Goal: Information Seeking & Learning: Learn about a topic

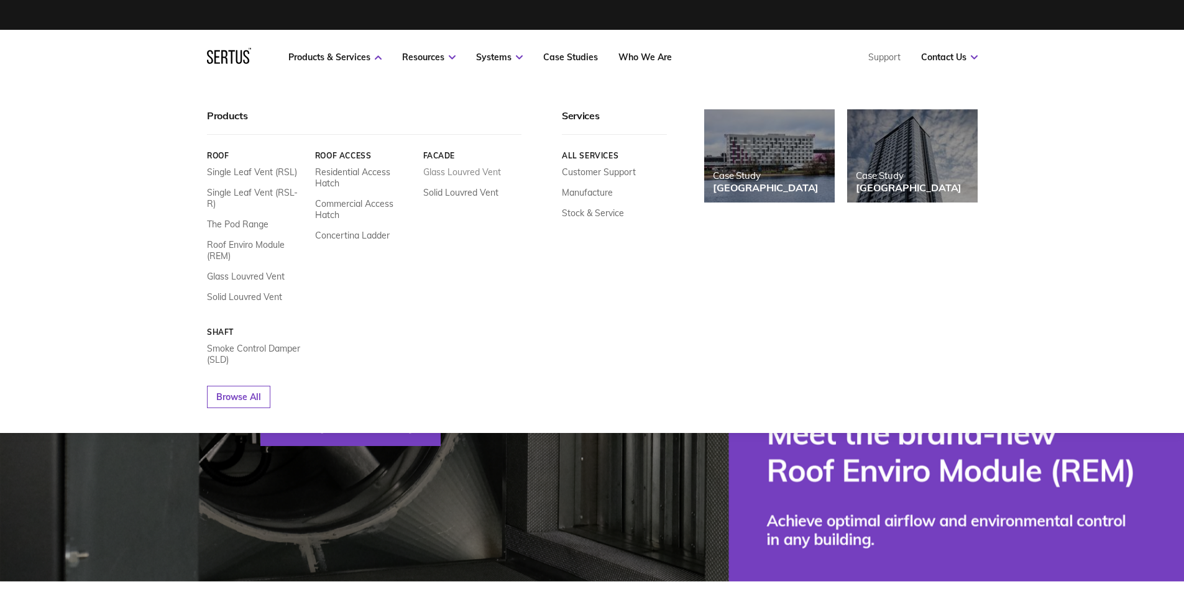
click at [447, 174] on link "Glass Louvred Vent" at bounding box center [462, 172] width 78 height 11
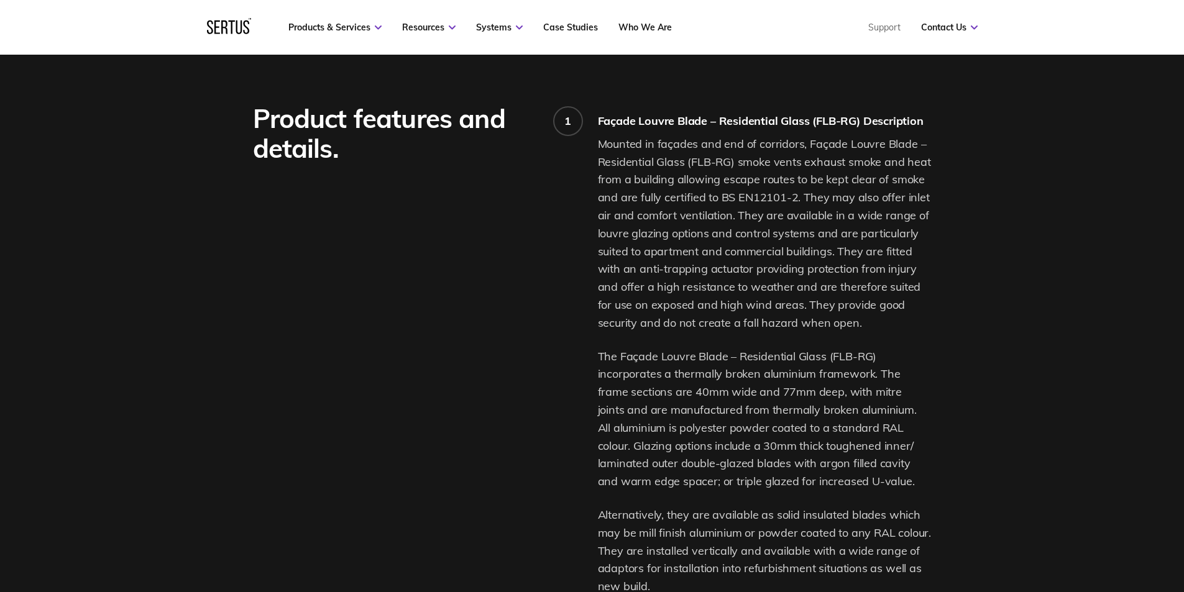
scroll to position [932, 0]
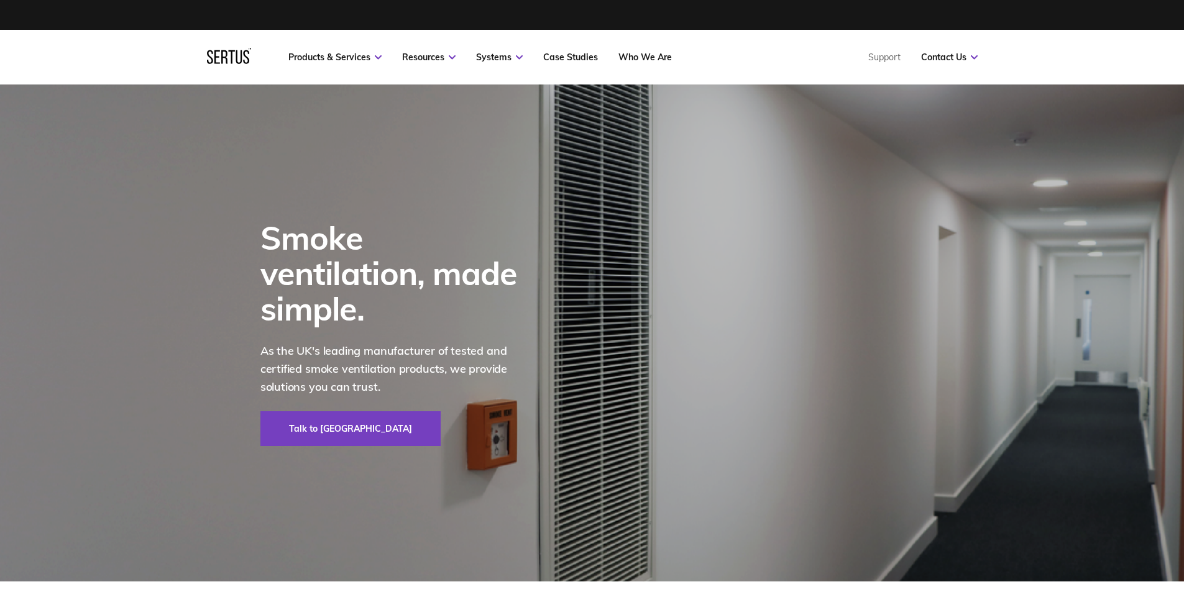
click at [83, 48] on div "Products & Services Resources Systems Case Studies Who We Are Support Contact U…" at bounding box center [592, 57] width 1184 height 55
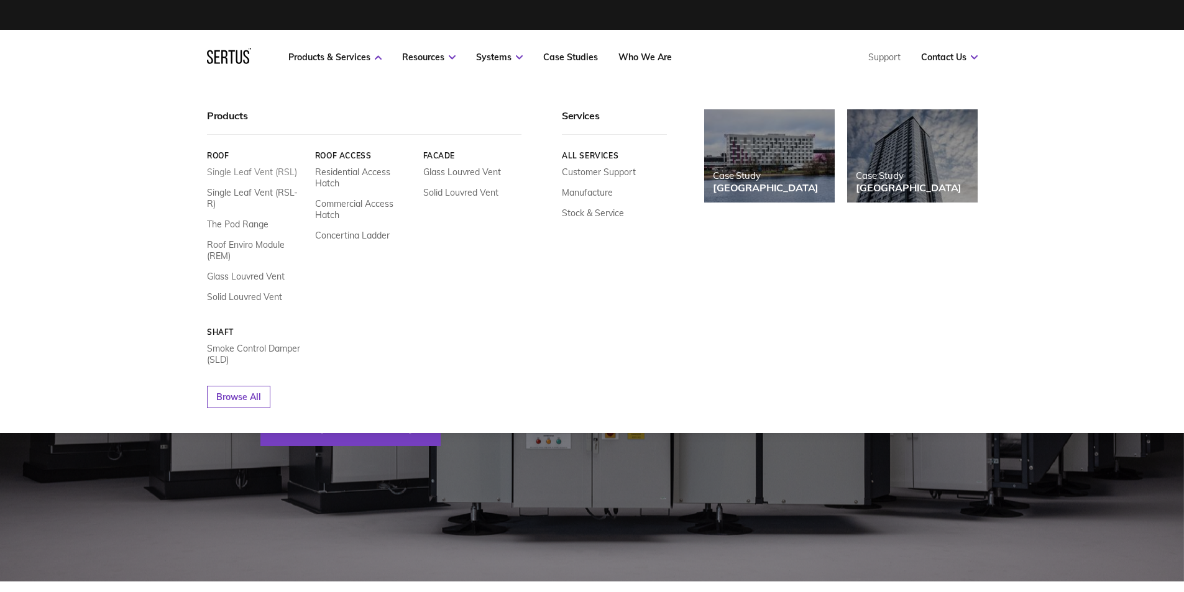
click at [237, 171] on link "Single Leaf Vent (RSL)" at bounding box center [252, 172] width 90 height 11
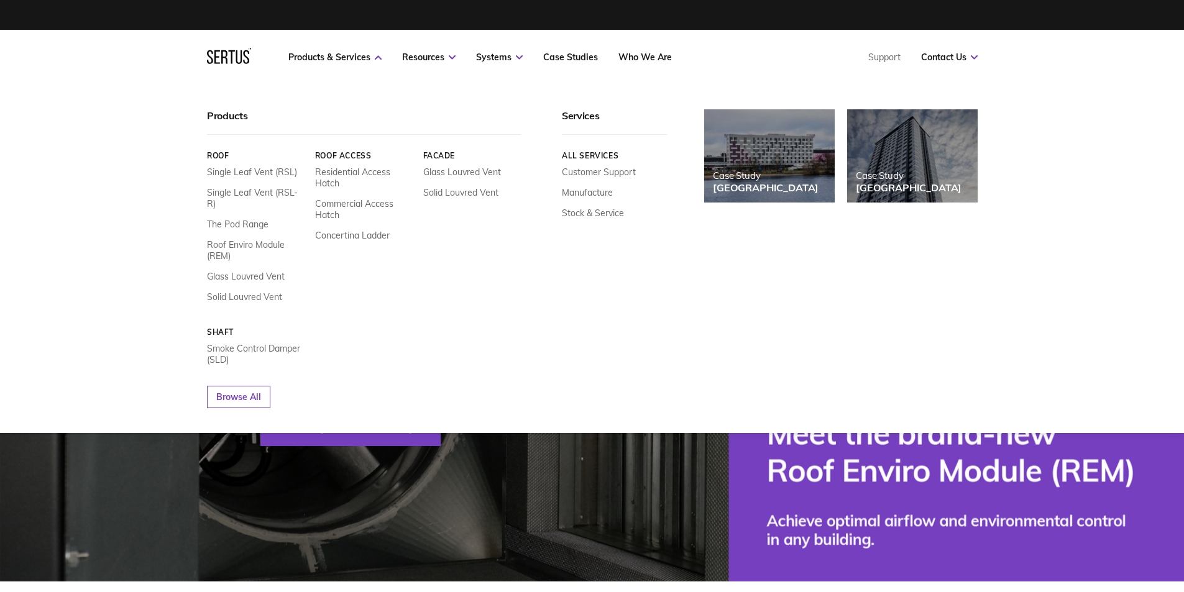
click at [449, 200] on div "Facade Glass Louvred Vent Solid Louvred Vent" at bounding box center [472, 227] width 99 height 152
click at [454, 198] on link "Solid Louvred Vent" at bounding box center [460, 192] width 75 height 11
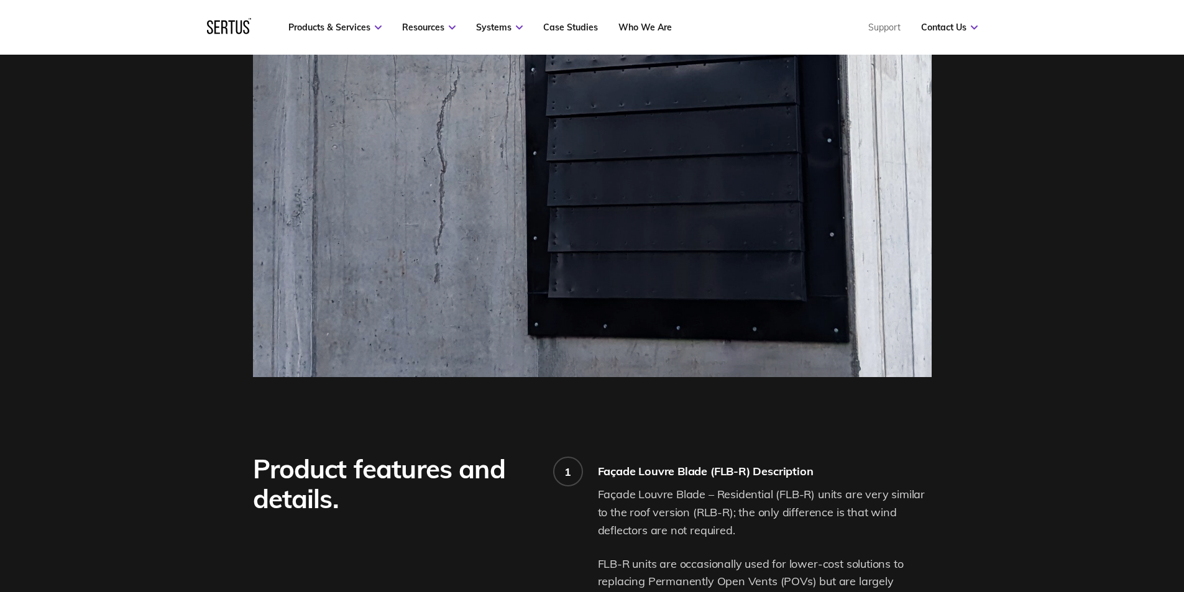
scroll to position [559, 0]
